Goal: Task Accomplishment & Management: Complete application form

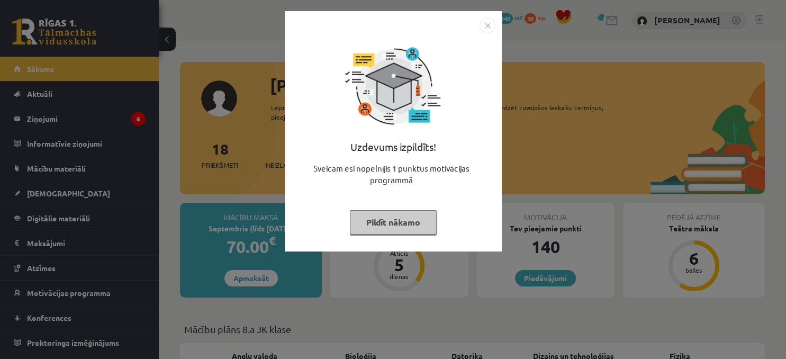
click at [389, 223] on button "Pildīt nākamo" at bounding box center [393, 222] width 87 height 24
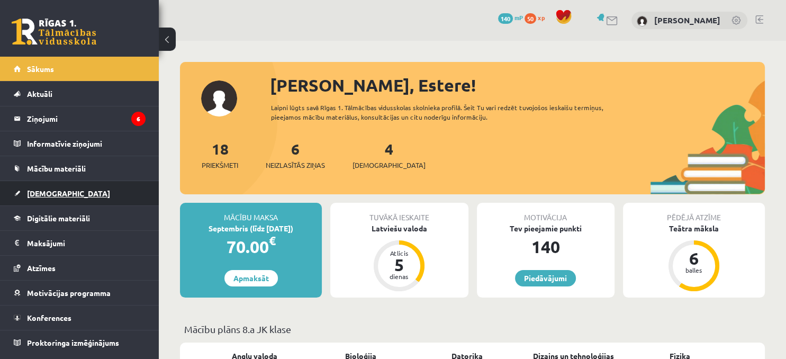
click at [43, 191] on span "[DEMOGRAPHIC_DATA]" at bounding box center [68, 194] width 83 height 10
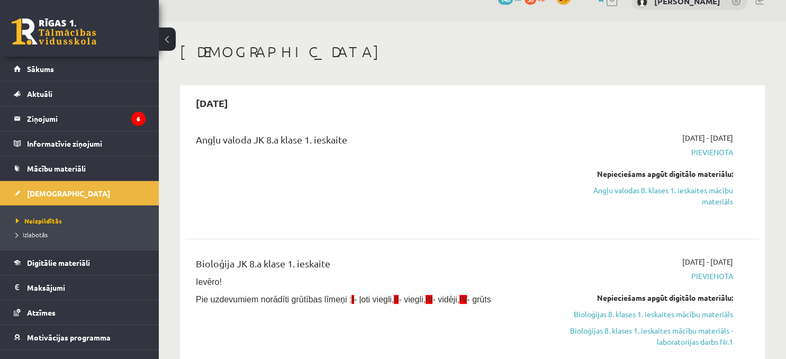
scroll to position [20, 0]
click at [622, 193] on link "Angļu valodas 8. klases 1. ieskaites mācību materiāls" at bounding box center [649, 195] width 168 height 22
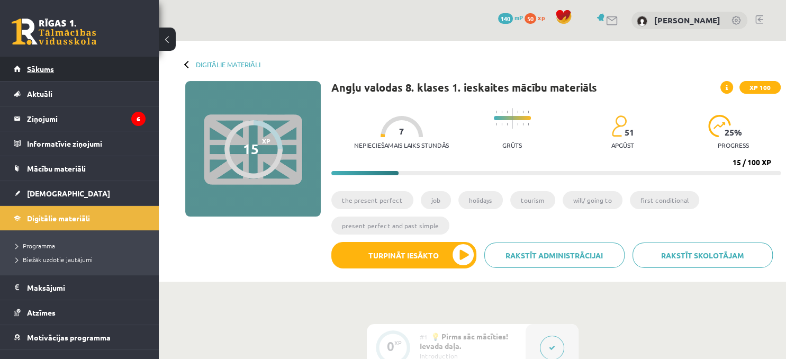
click at [59, 67] on link "Sākums" at bounding box center [80, 69] width 132 height 24
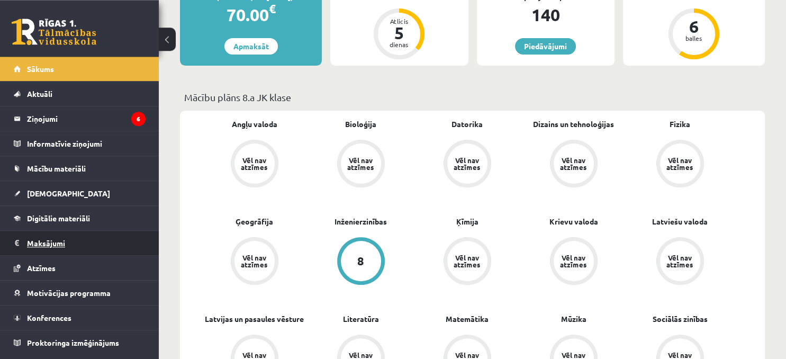
scroll to position [223, 0]
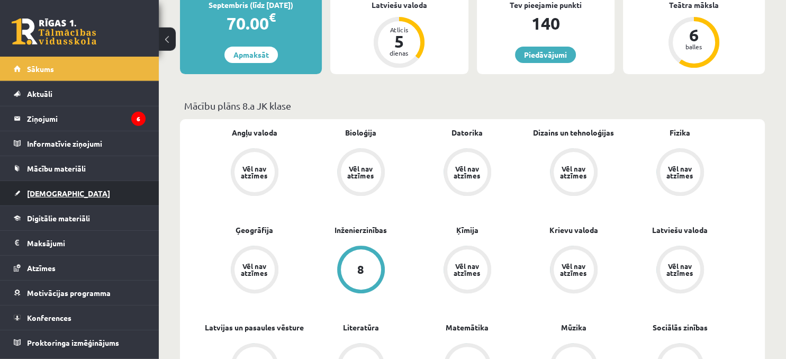
click at [32, 186] on link "[DEMOGRAPHIC_DATA]" at bounding box center [80, 193] width 132 height 24
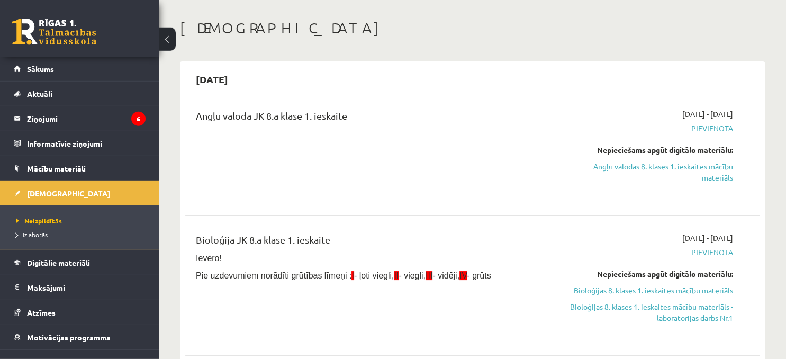
scroll to position [42, 0]
click at [641, 169] on link "Angļu valodas 8. klases 1. ieskaites mācību materiāls" at bounding box center [649, 173] width 168 height 22
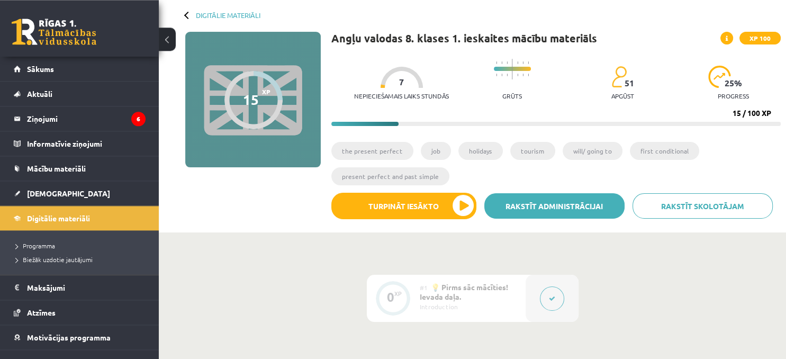
scroll to position [50, 0]
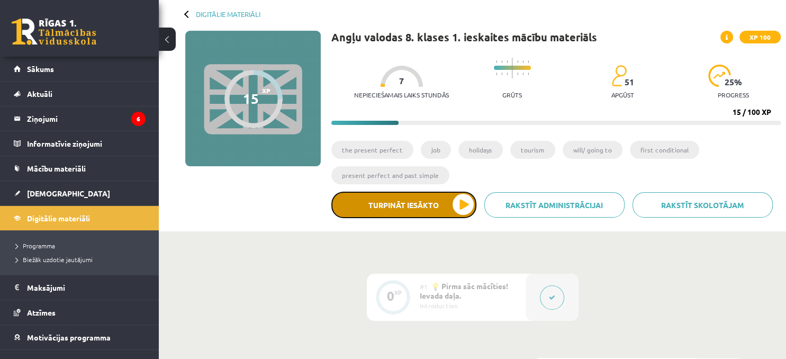
click at [461, 207] on button "Turpināt iesākto" at bounding box center [403, 205] width 145 height 26
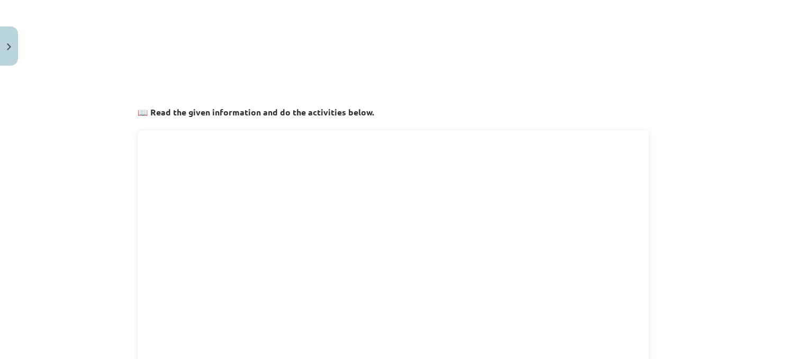
scroll to position [175, 0]
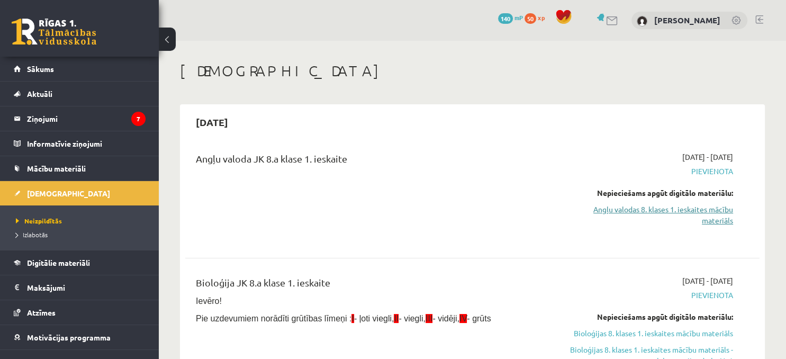
click at [644, 208] on link "Angļu valodas 8. klases 1. ieskaites mācību materiāls" at bounding box center [649, 215] width 168 height 22
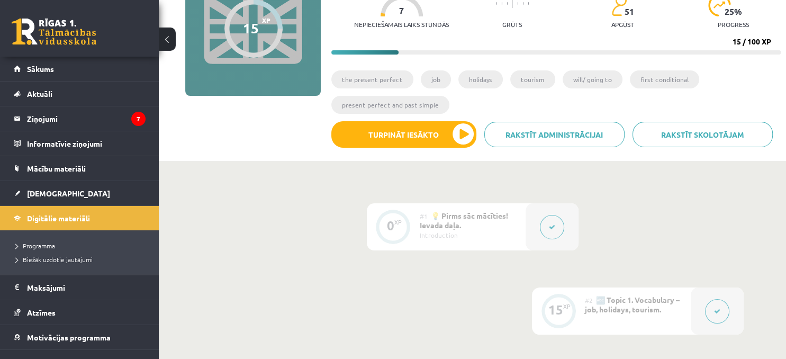
scroll to position [223, 0]
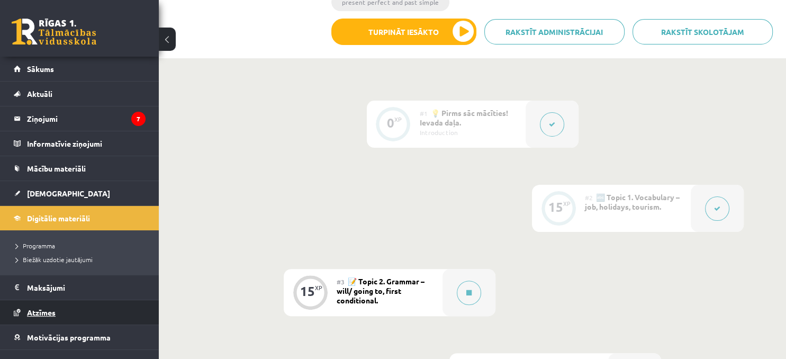
click at [48, 311] on span "Atzīmes" at bounding box center [41, 313] width 29 height 10
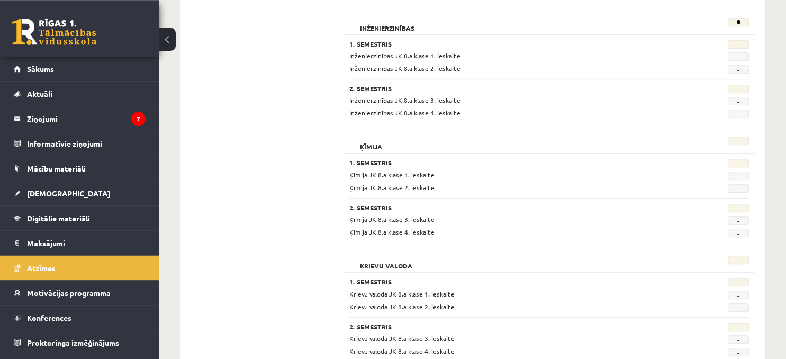
scroll to position [671, 0]
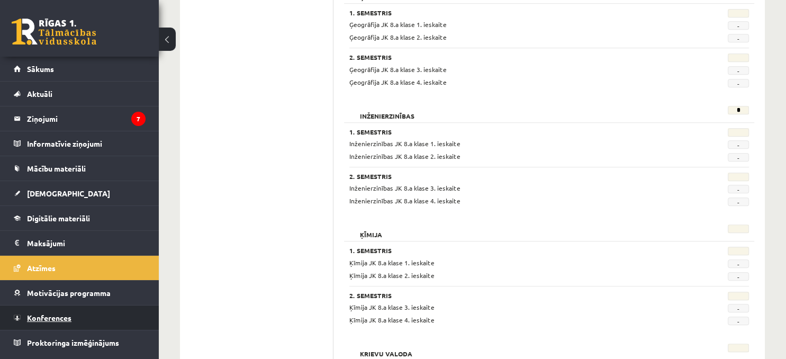
click at [52, 313] on span "Konferences" at bounding box center [49, 318] width 44 height 10
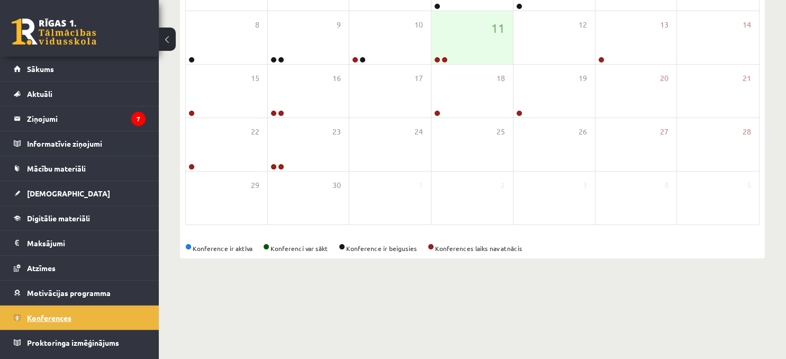
scroll to position [146, 0]
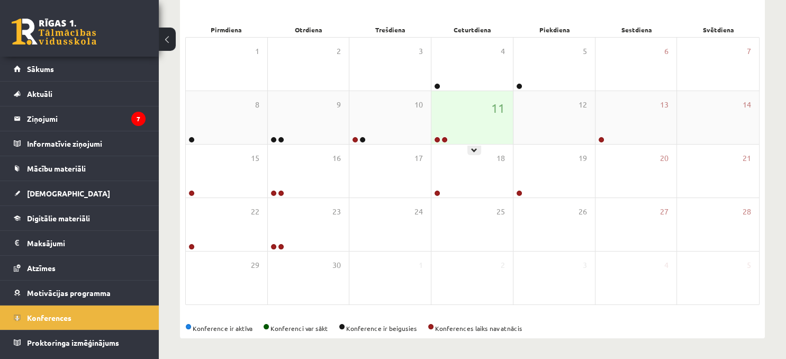
click at [479, 115] on div "11" at bounding box center [473, 117] width 82 height 53
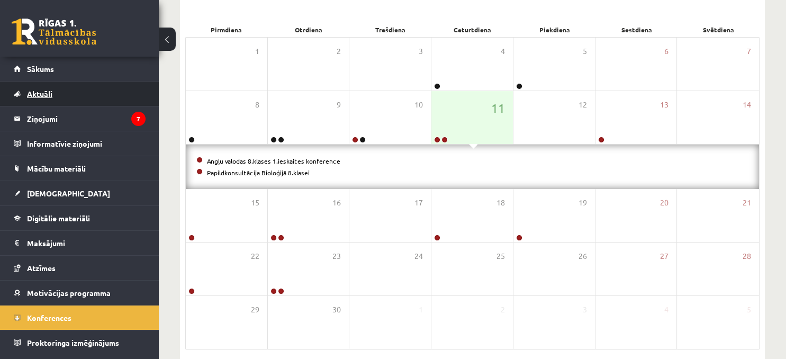
click at [48, 95] on span "Aktuāli" at bounding box center [39, 94] width 25 height 10
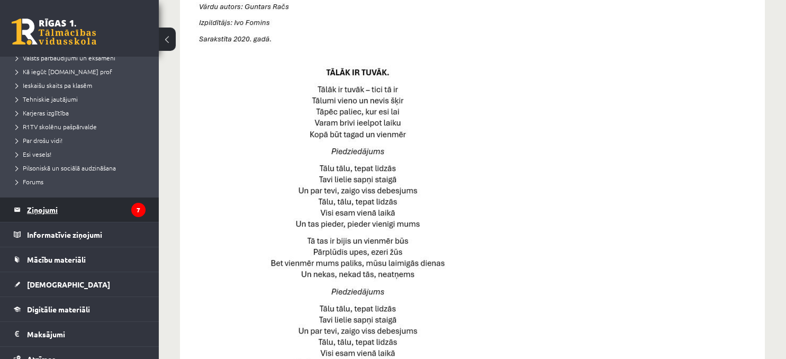
scroll to position [173, 0]
